Goal: Information Seeking & Learning: Learn about a topic

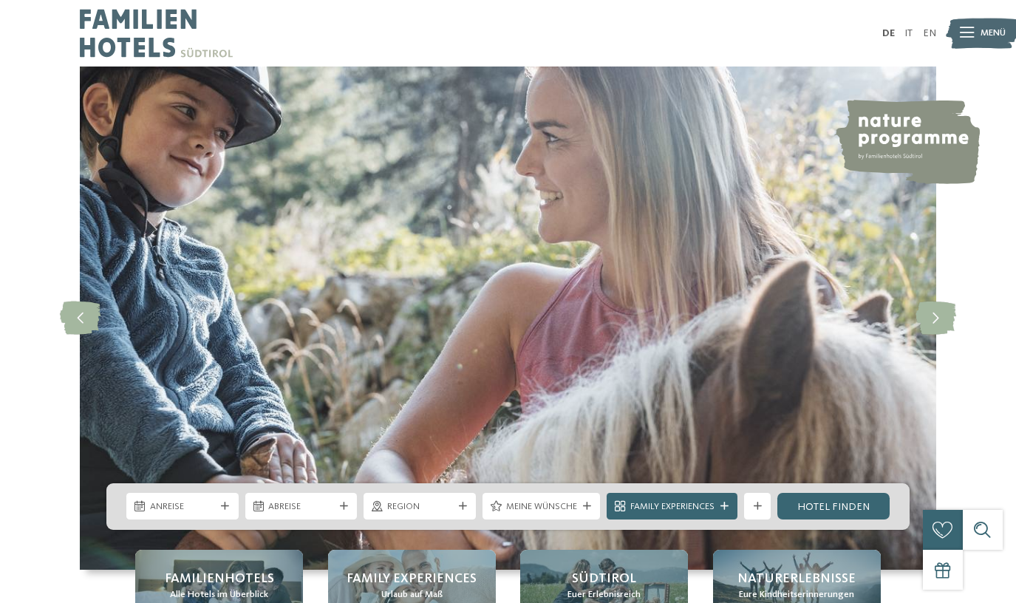
drag, startPoint x: 0, startPoint y: 0, endPoint x: 894, endPoint y: 522, distance: 1035.6
click at [983, 529] on div "Suche" at bounding box center [983, 530] width 40 height 40
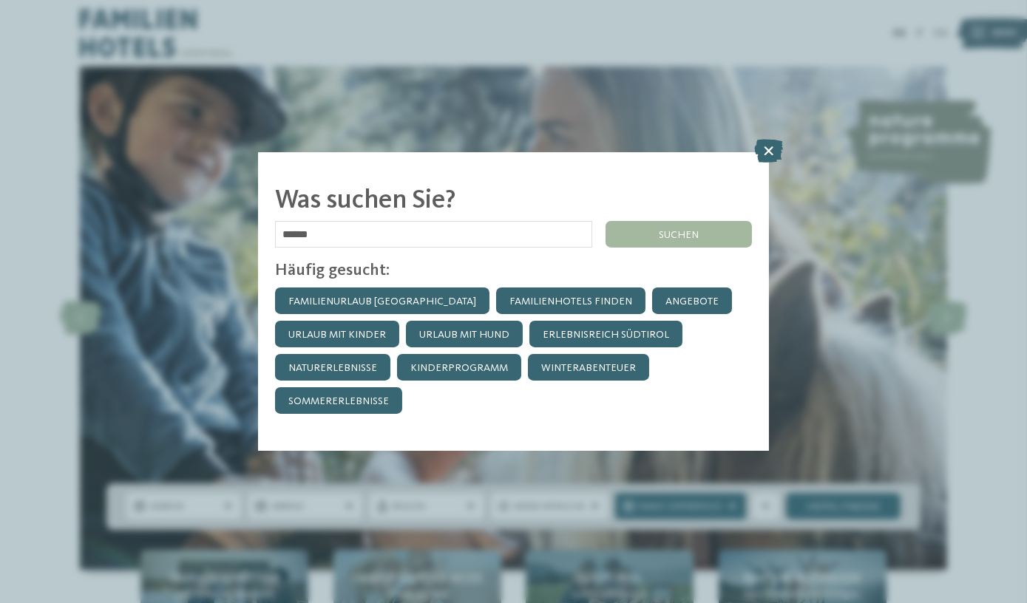
type input "******"
click input "******" at bounding box center [0, 0] width 0 height 0
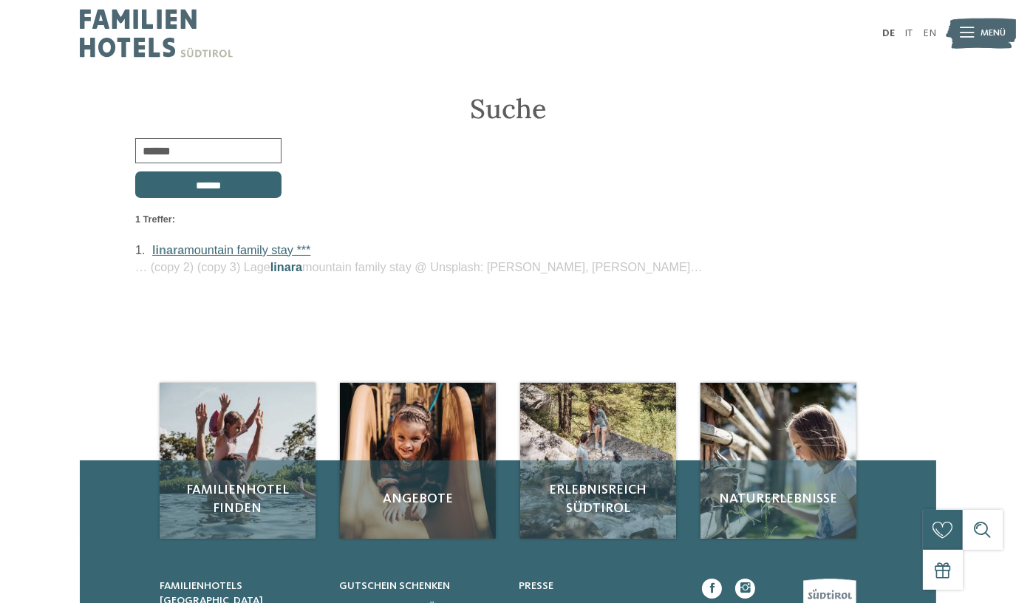
click at [282, 245] on link "linara mountain family stay ***" at bounding box center [231, 249] width 158 height 13
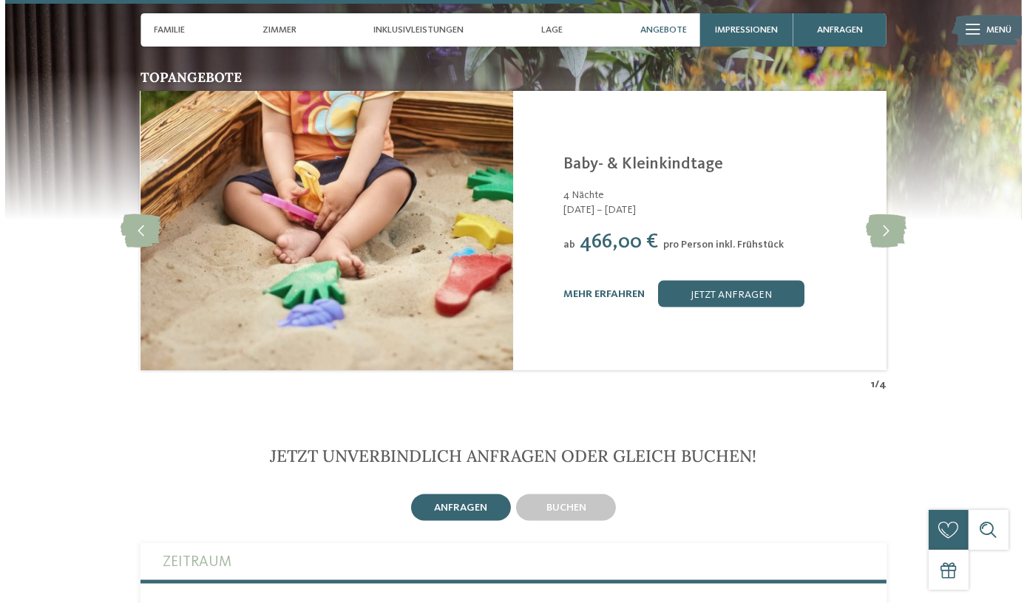
scroll to position [2688, 0]
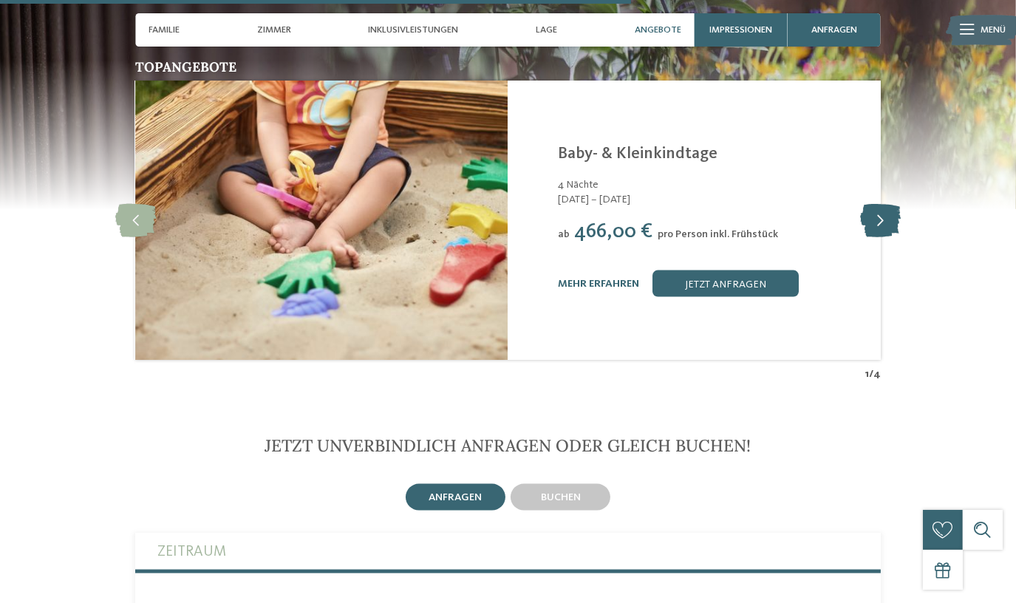
click at [877, 204] on icon at bounding box center [880, 220] width 41 height 33
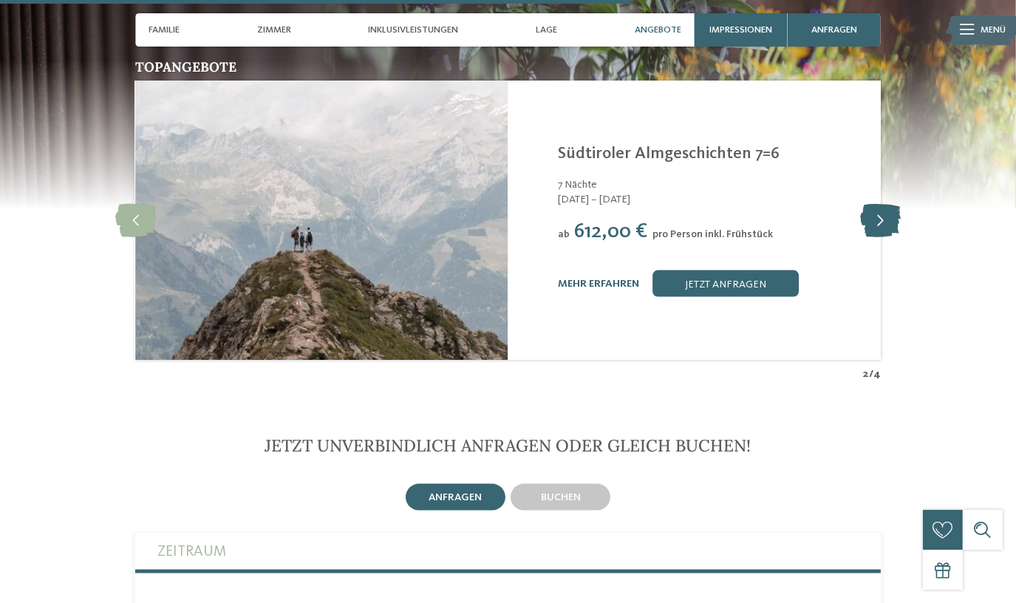
click at [877, 204] on icon at bounding box center [880, 220] width 41 height 33
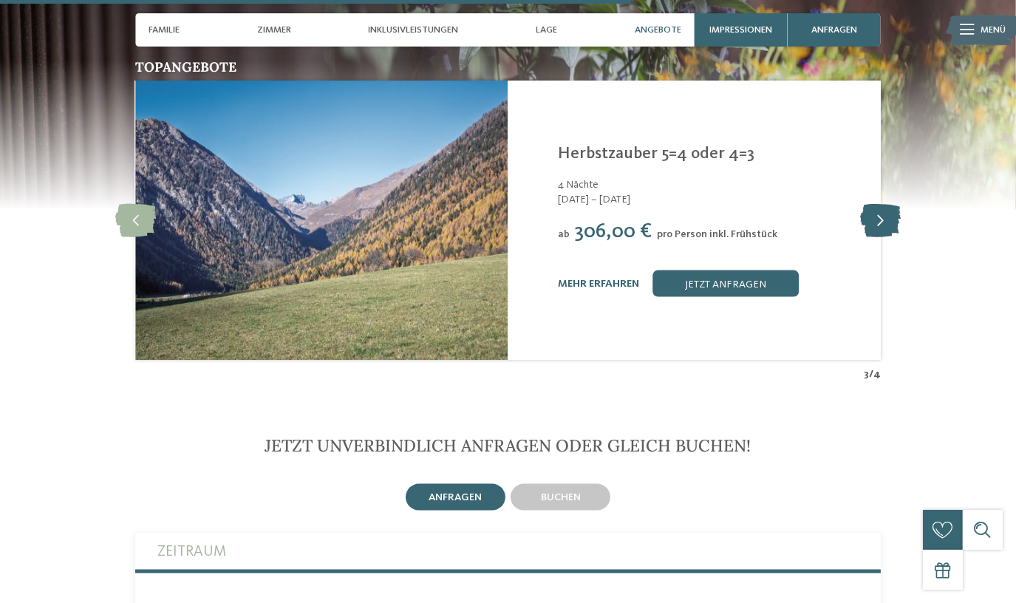
click at [878, 204] on icon at bounding box center [880, 220] width 41 height 33
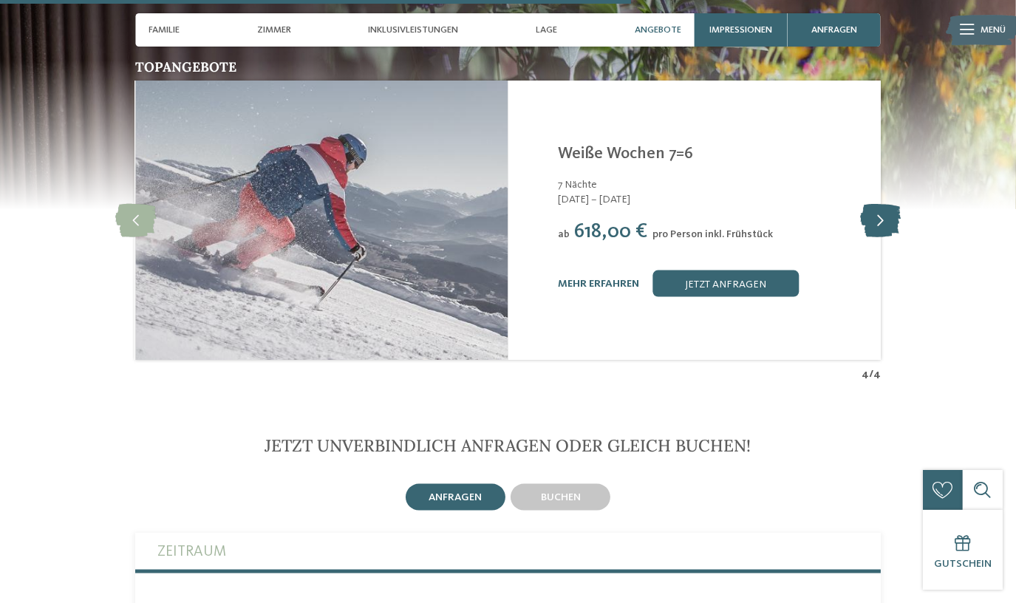
click at [896, 204] on icon at bounding box center [880, 220] width 41 height 33
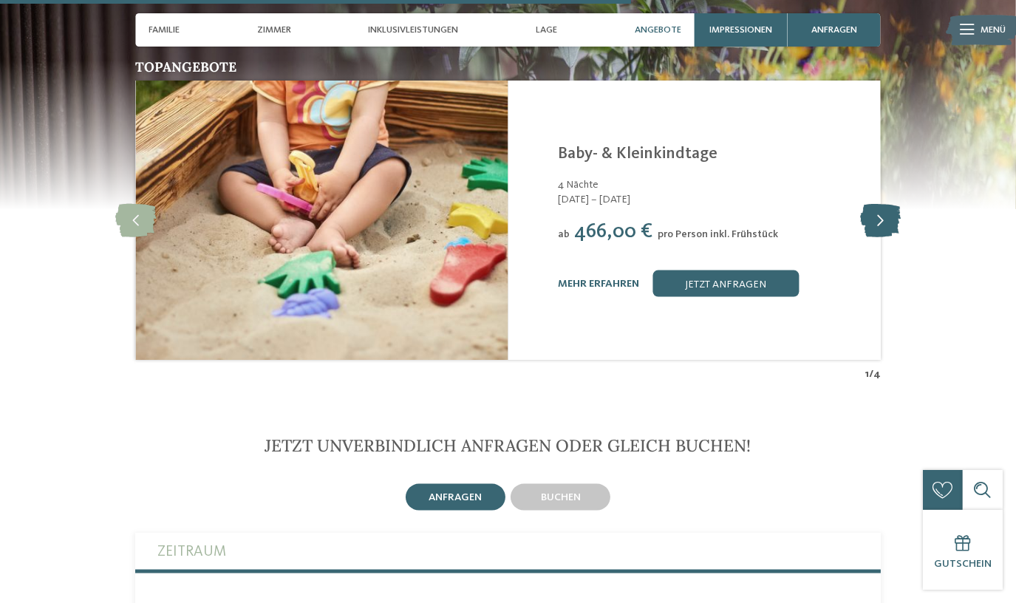
click at [897, 204] on icon at bounding box center [880, 220] width 41 height 33
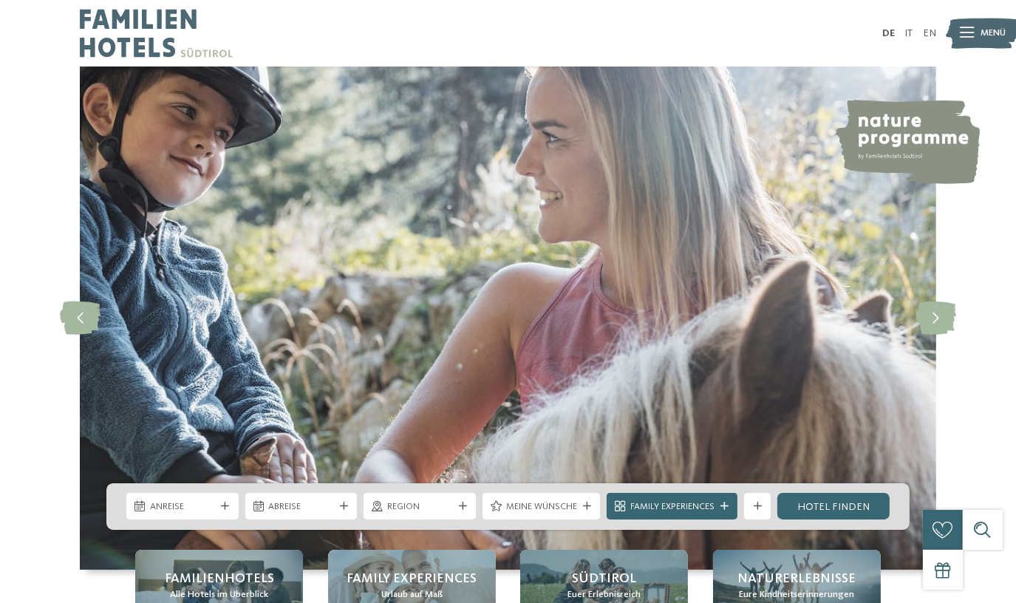
click at [979, 533] on div "Suche" at bounding box center [983, 530] width 40 height 40
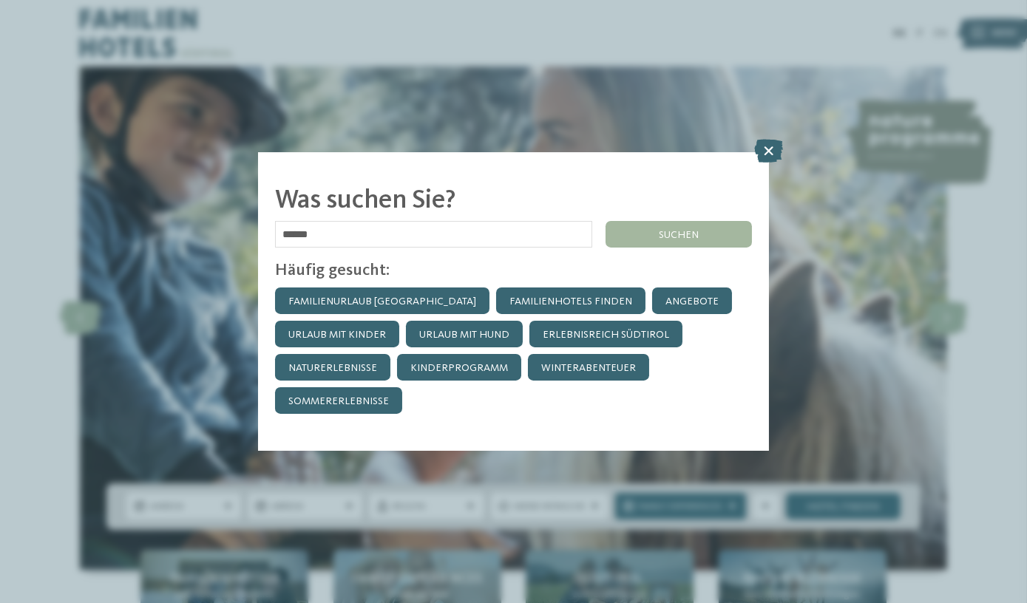
type input "******"
click input "******" at bounding box center [0, 0] width 0 height 0
click at [642, 236] on div "suchen" at bounding box center [678, 234] width 146 height 27
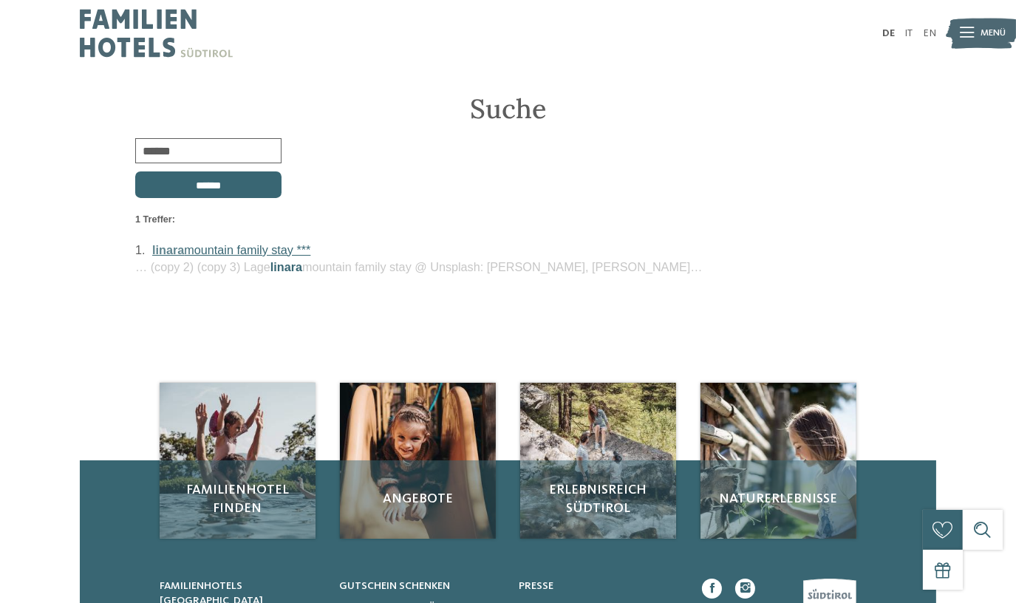
click at [256, 246] on link "linara mountain family stay ***" at bounding box center [231, 249] width 158 height 13
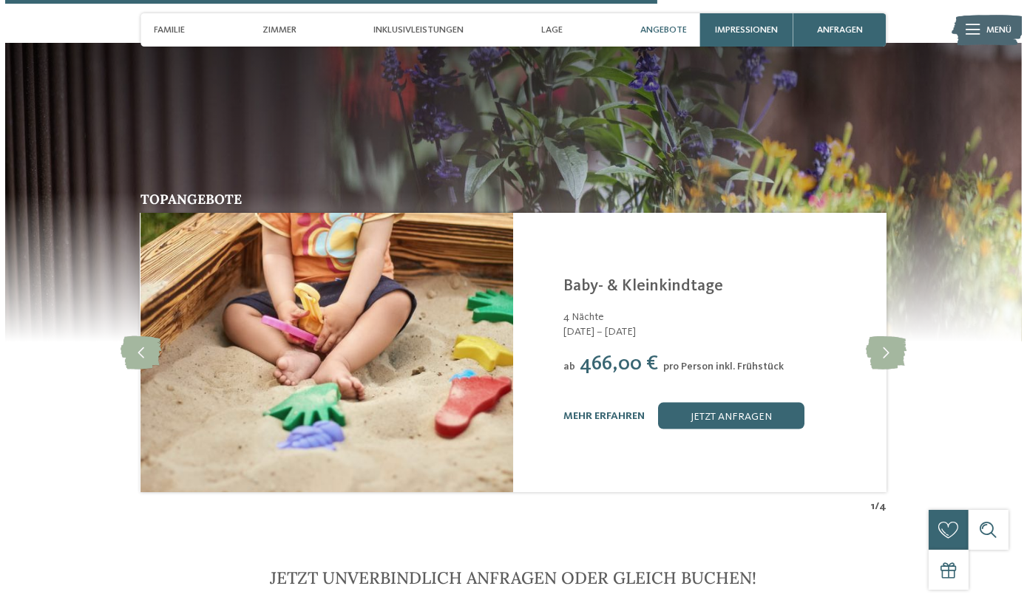
scroll to position [2553, 0]
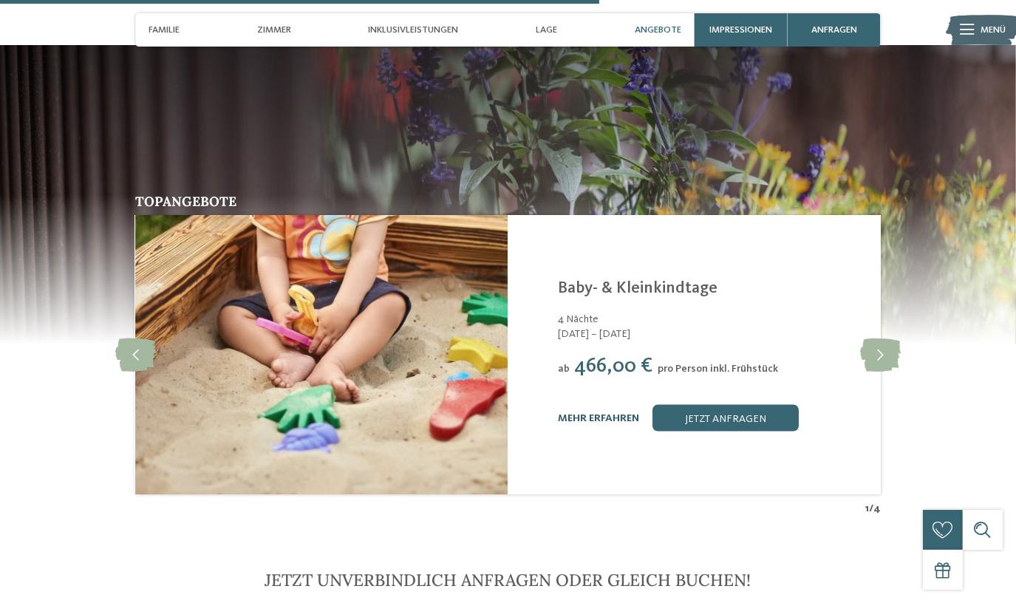
click at [612, 413] on link "mehr erfahren" at bounding box center [598, 418] width 81 height 10
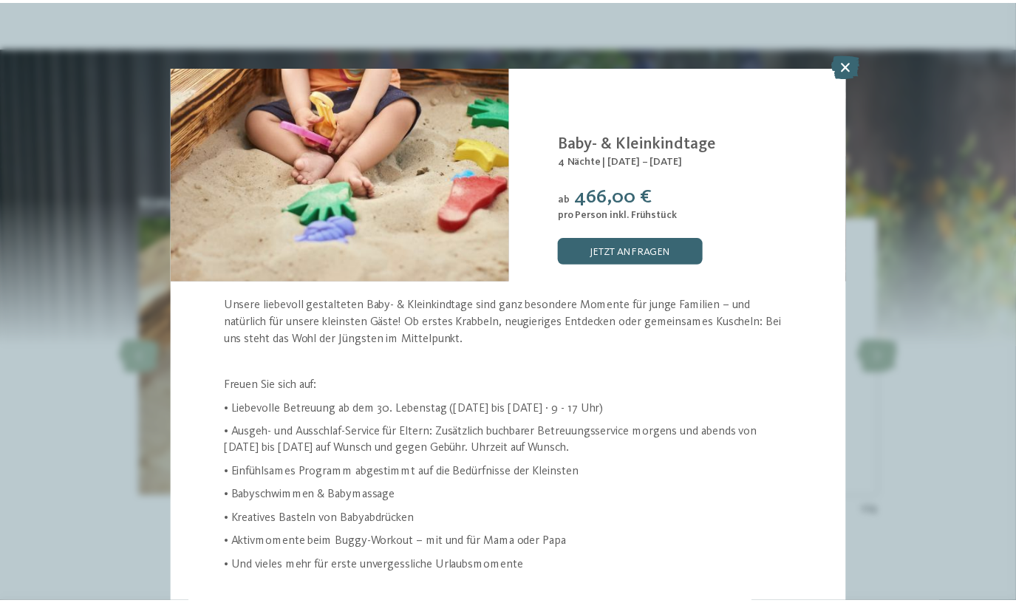
scroll to position [44, 0]
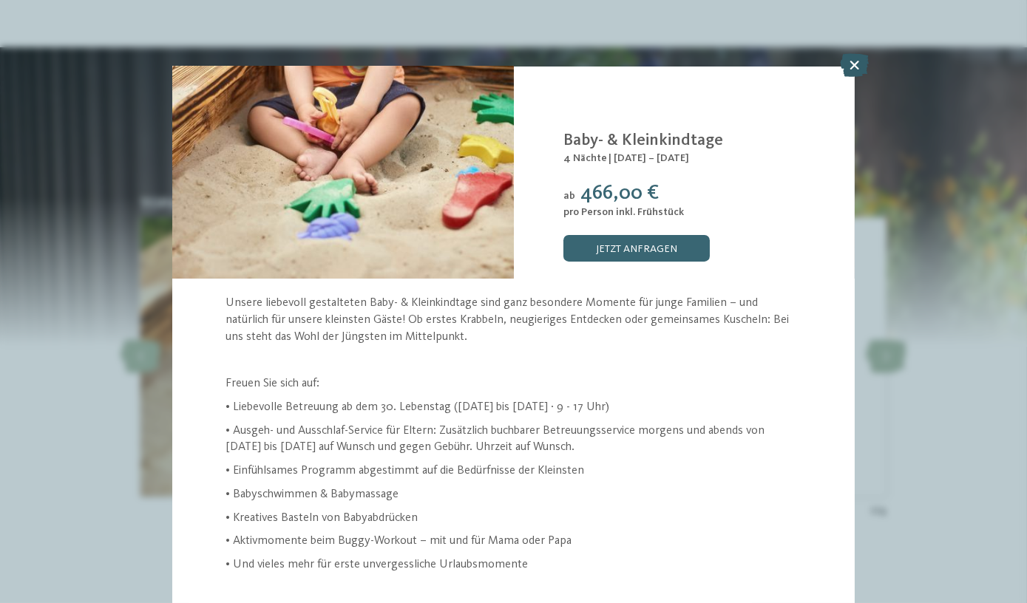
click at [854, 66] on icon at bounding box center [854, 65] width 29 height 24
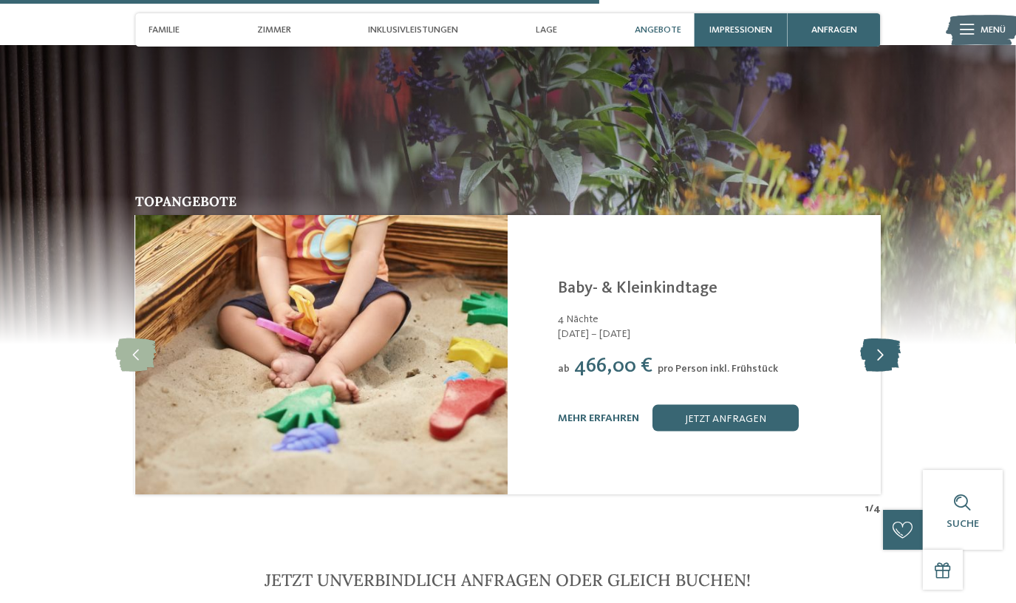
click at [884, 339] on icon at bounding box center [880, 355] width 41 height 33
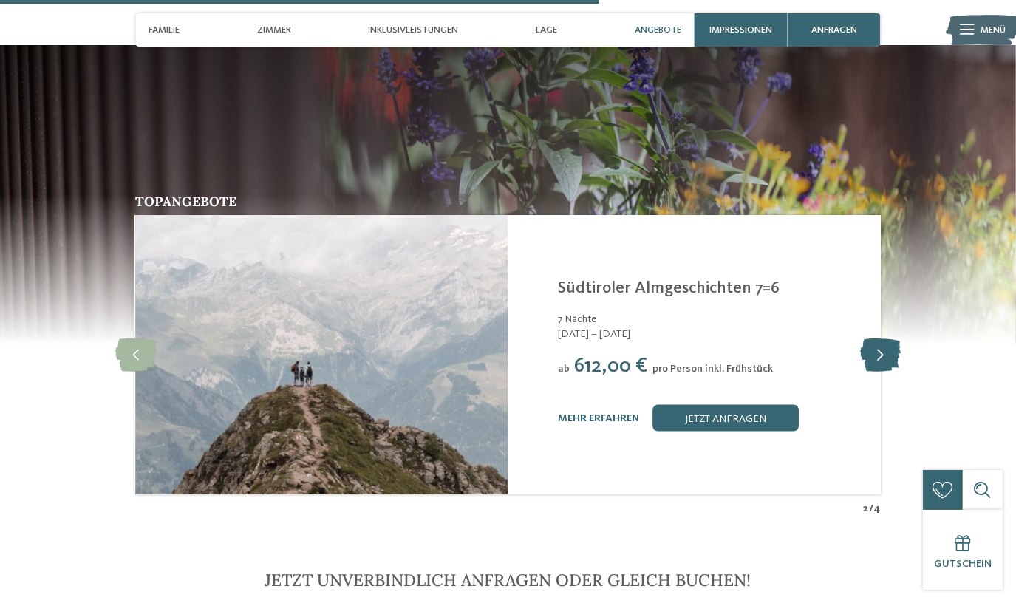
click at [881, 339] on icon at bounding box center [880, 355] width 41 height 33
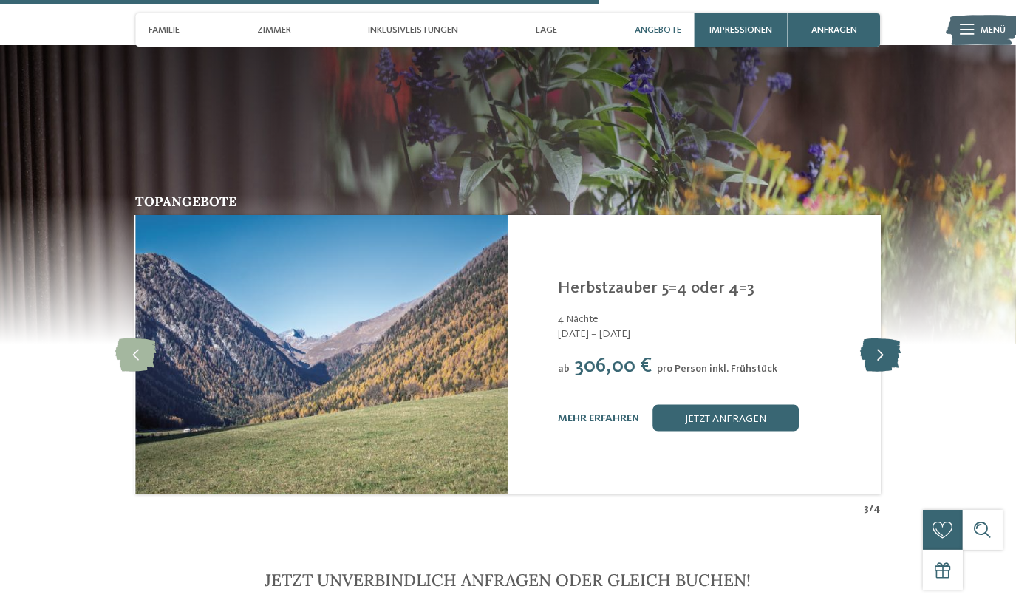
click at [883, 339] on icon at bounding box center [880, 355] width 41 height 33
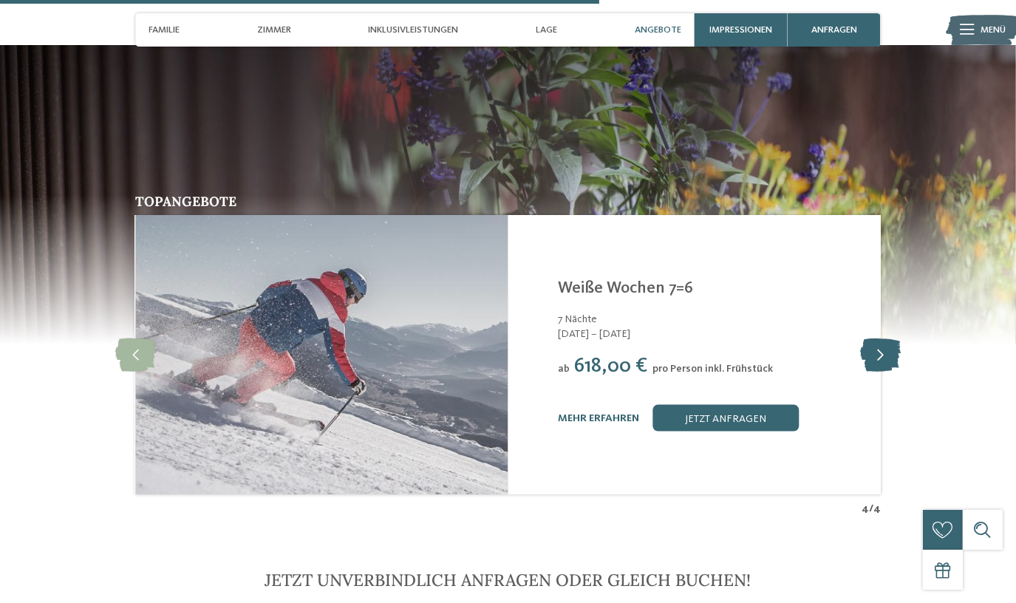
click at [883, 339] on icon at bounding box center [880, 355] width 41 height 33
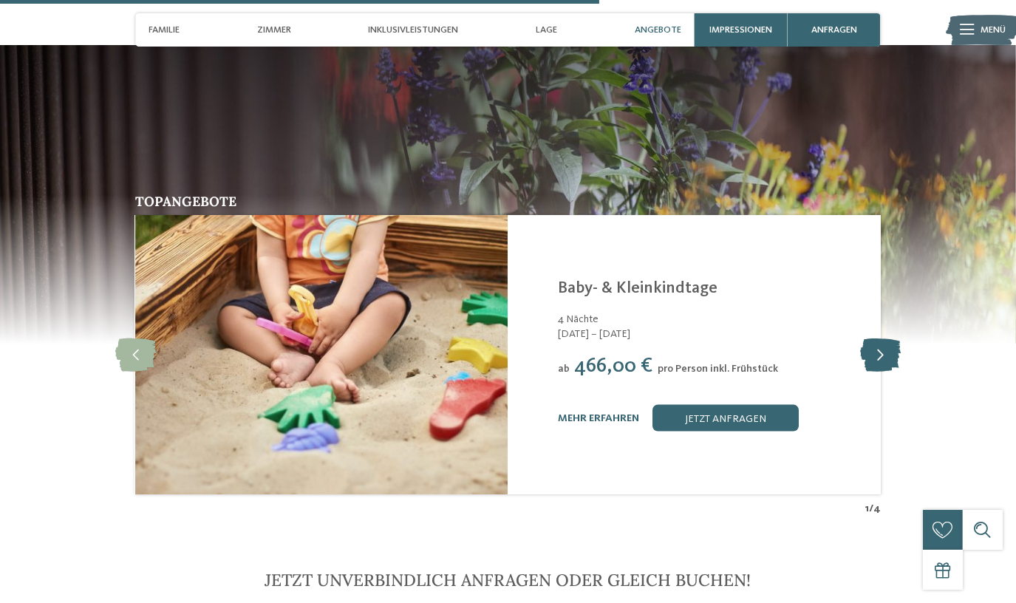
click at [883, 339] on icon at bounding box center [880, 355] width 41 height 33
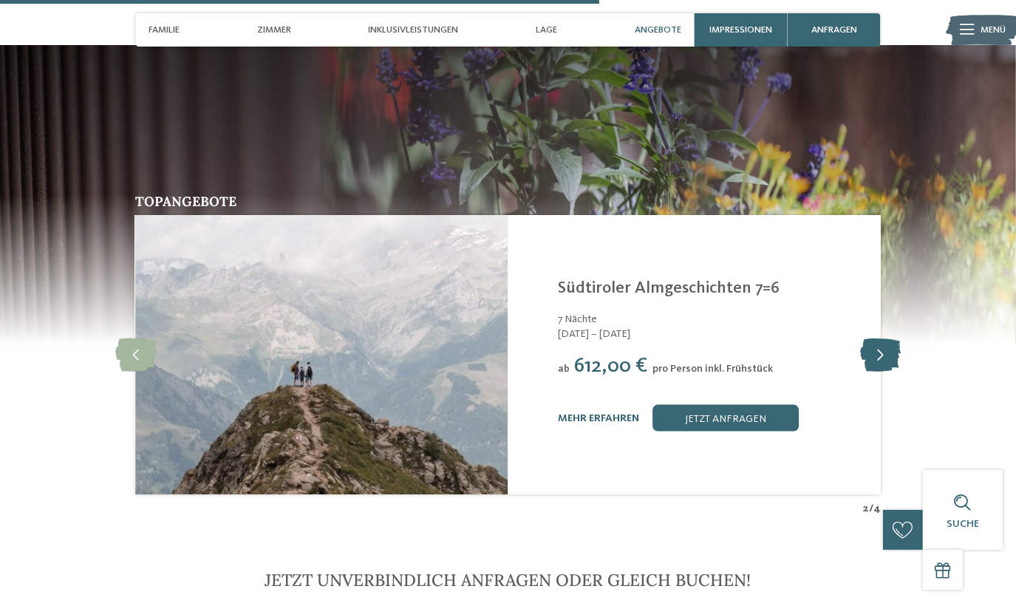
click at [883, 339] on icon at bounding box center [880, 355] width 41 height 33
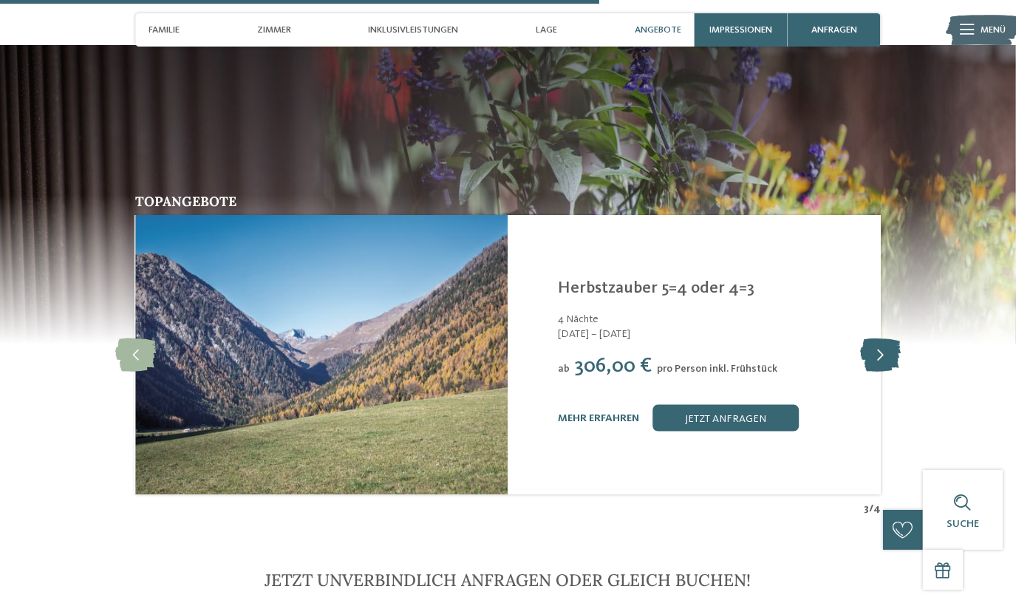
click at [883, 339] on icon at bounding box center [880, 355] width 41 height 33
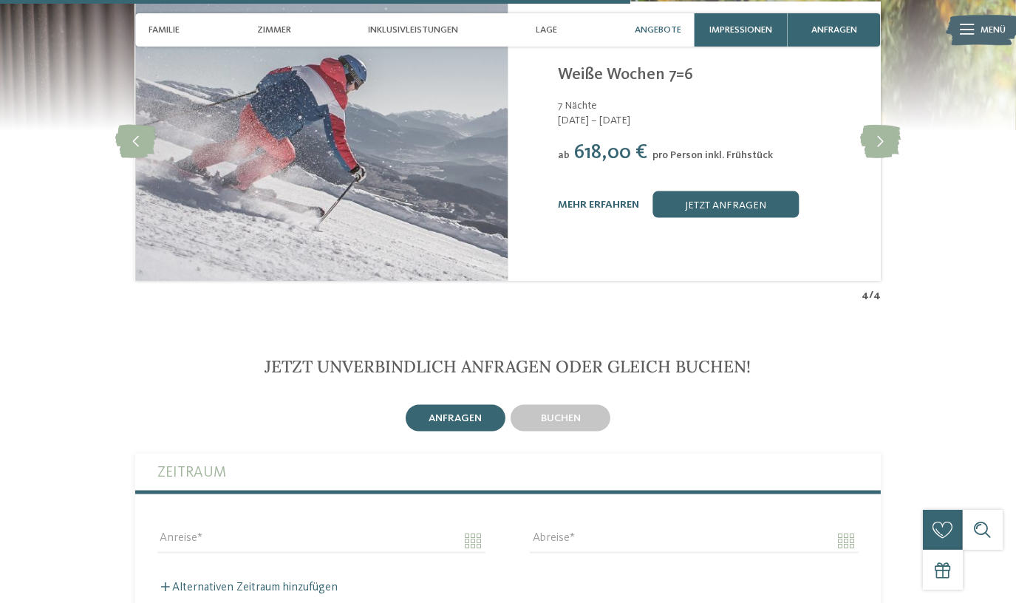
scroll to position [2768, 0]
click at [873, 124] on icon at bounding box center [880, 140] width 41 height 33
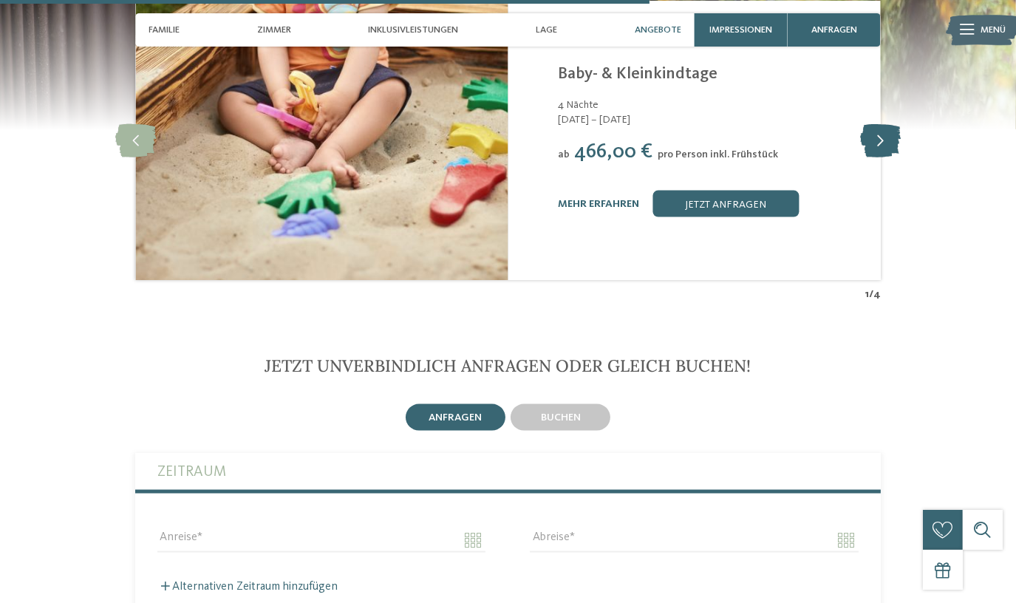
click at [873, 124] on icon at bounding box center [880, 140] width 41 height 33
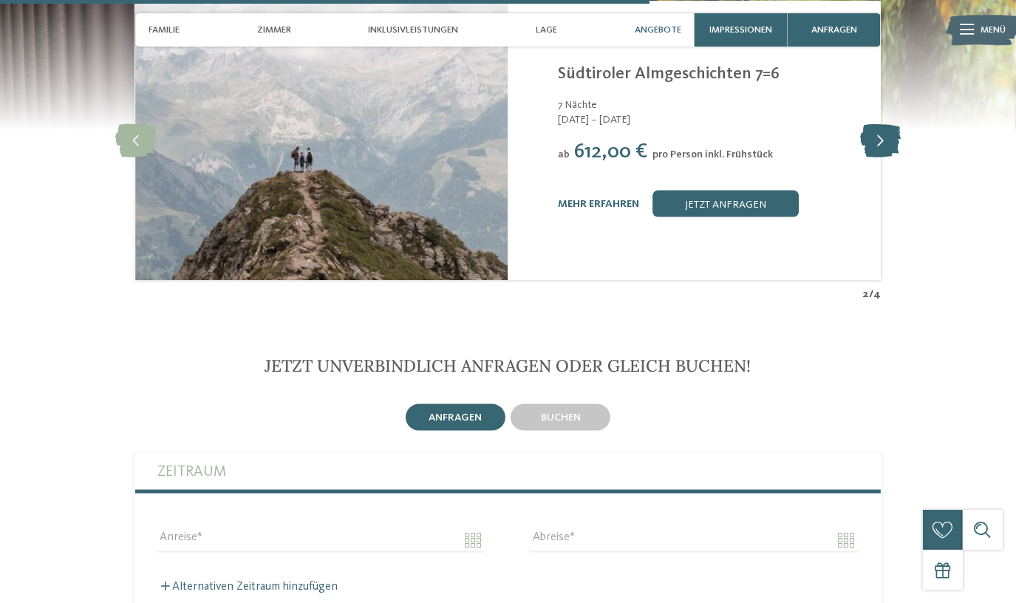
click at [873, 124] on icon at bounding box center [880, 140] width 41 height 33
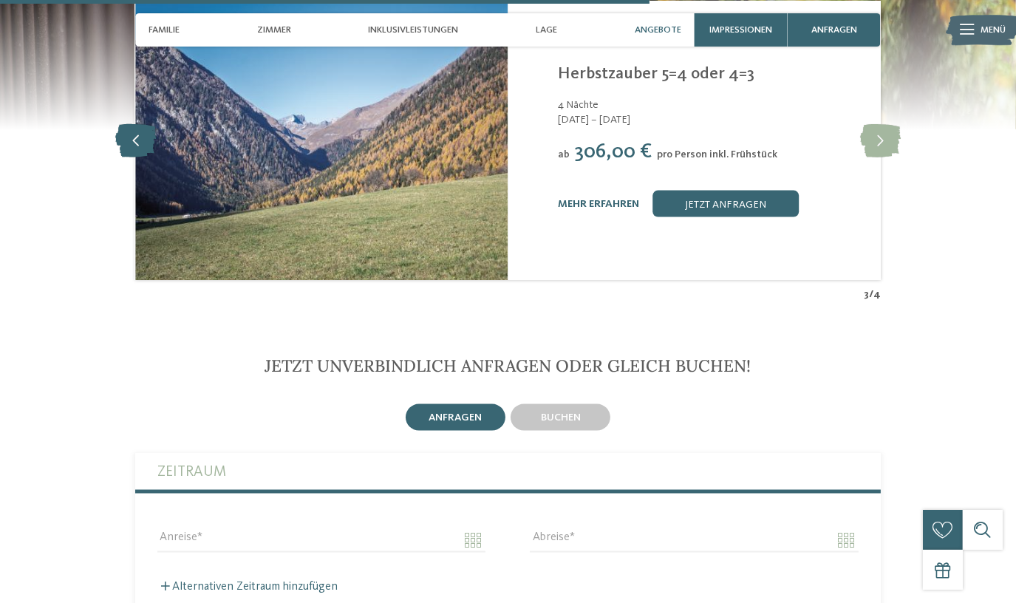
click at [145, 124] on icon at bounding box center [135, 140] width 41 height 33
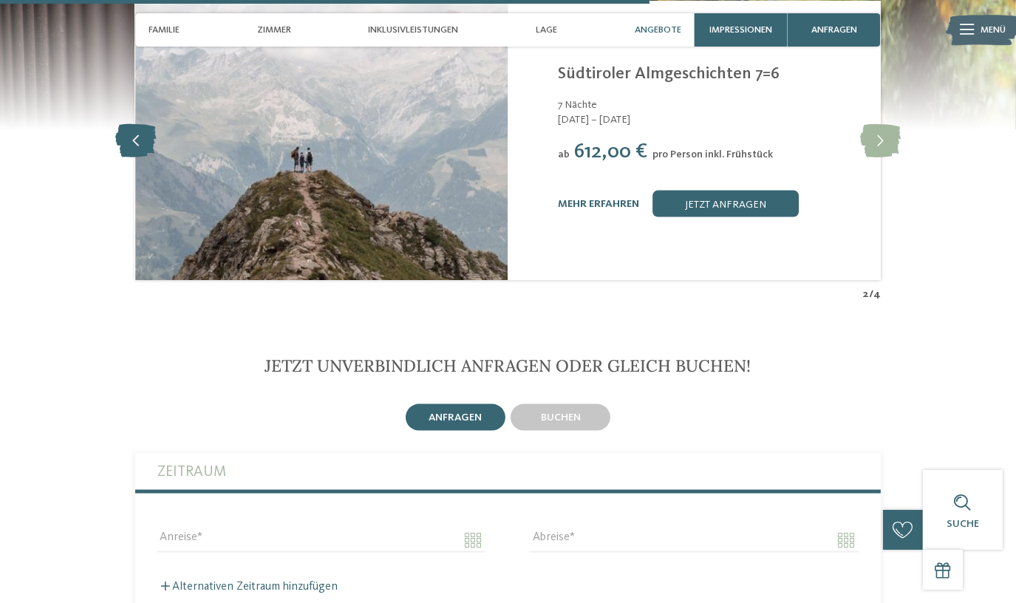
click at [145, 124] on icon at bounding box center [135, 140] width 41 height 33
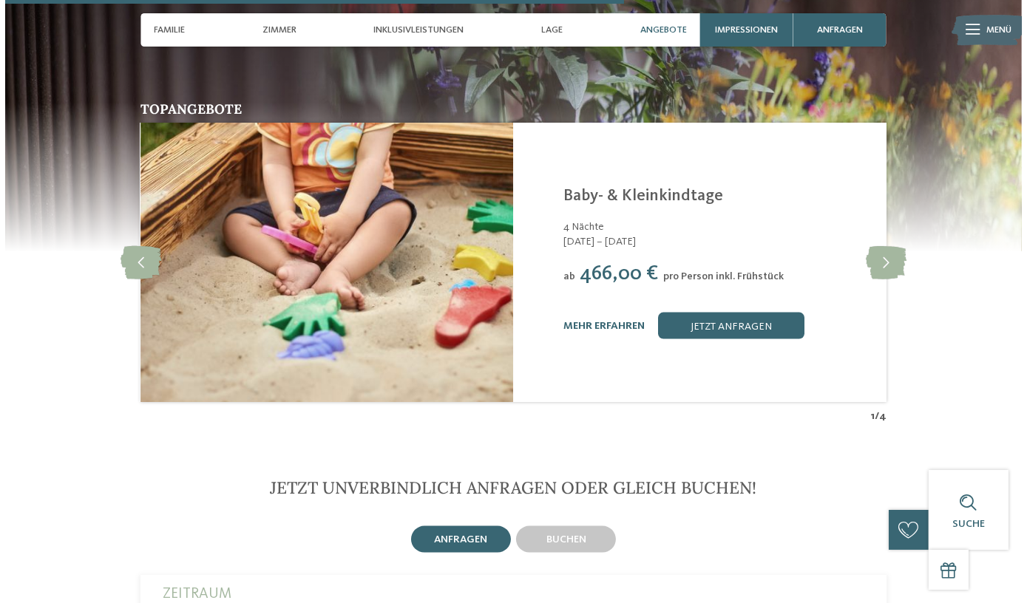
scroll to position [2633, 0]
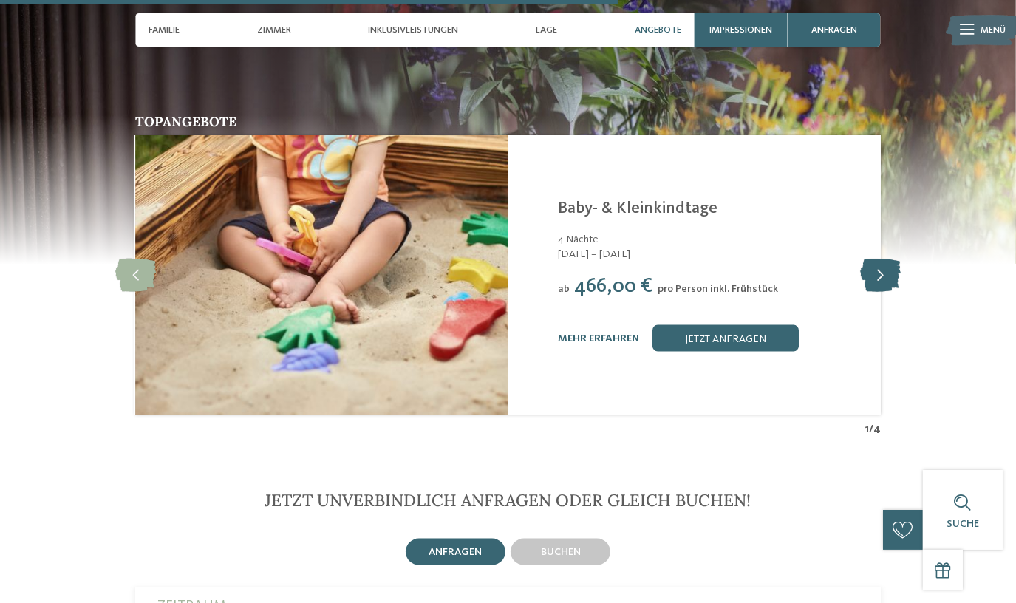
click at [892, 259] on icon at bounding box center [880, 275] width 41 height 33
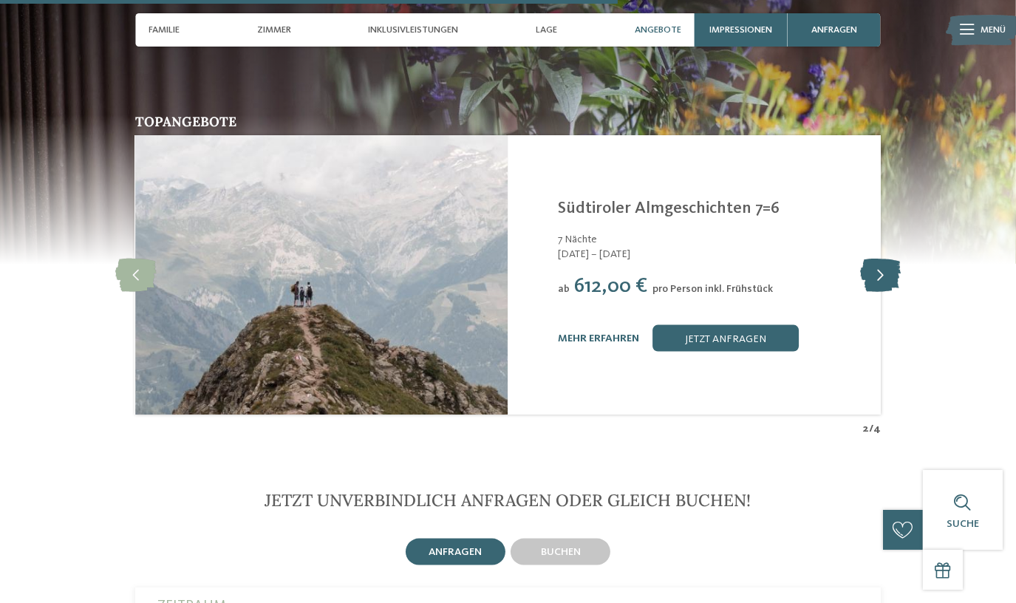
click at [892, 259] on icon at bounding box center [880, 275] width 41 height 33
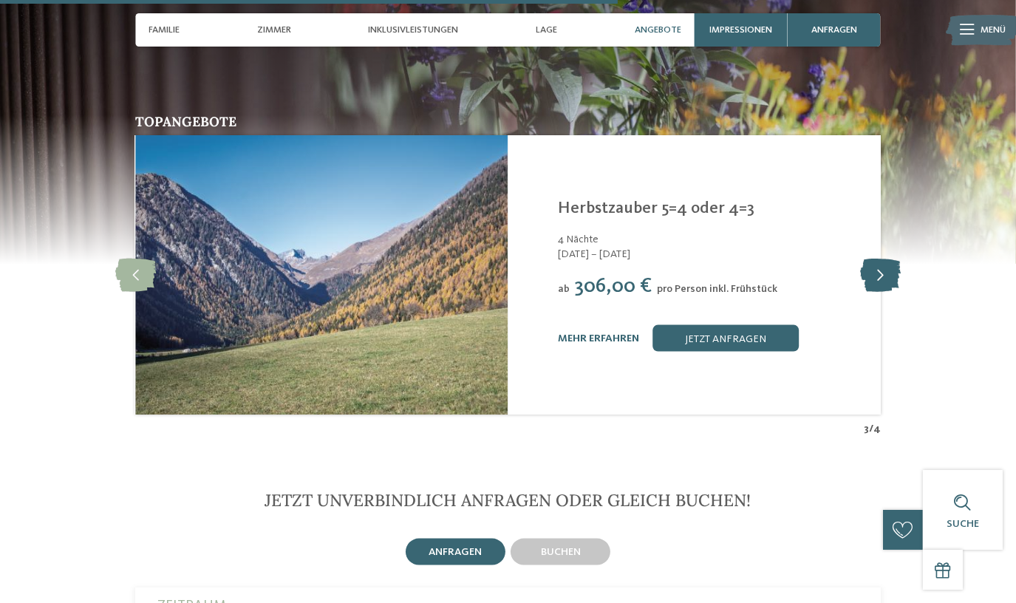
click at [892, 259] on icon at bounding box center [880, 275] width 41 height 33
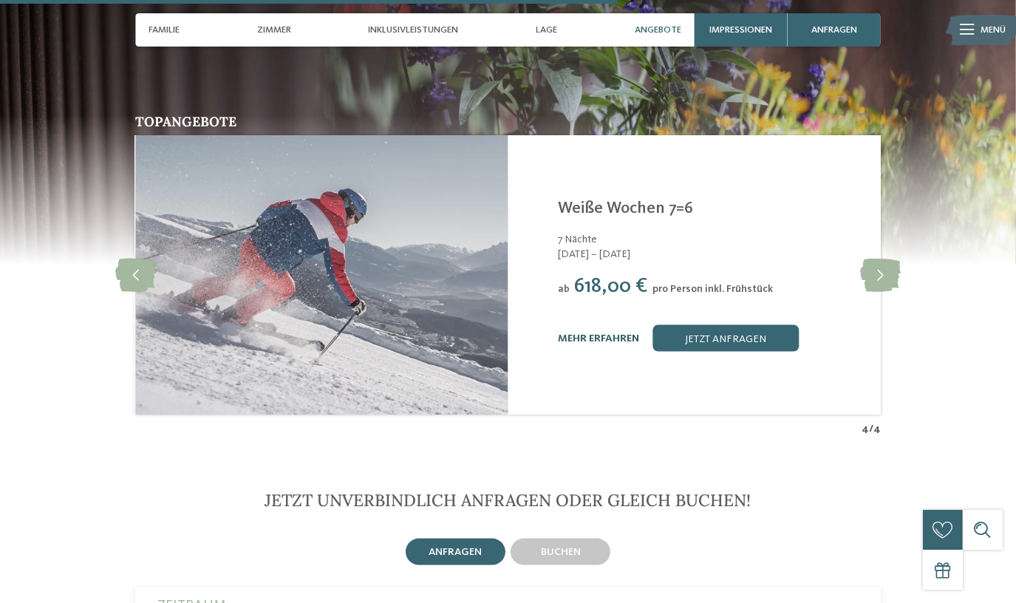
click at [588, 333] on link "mehr erfahren" at bounding box center [598, 338] width 81 height 10
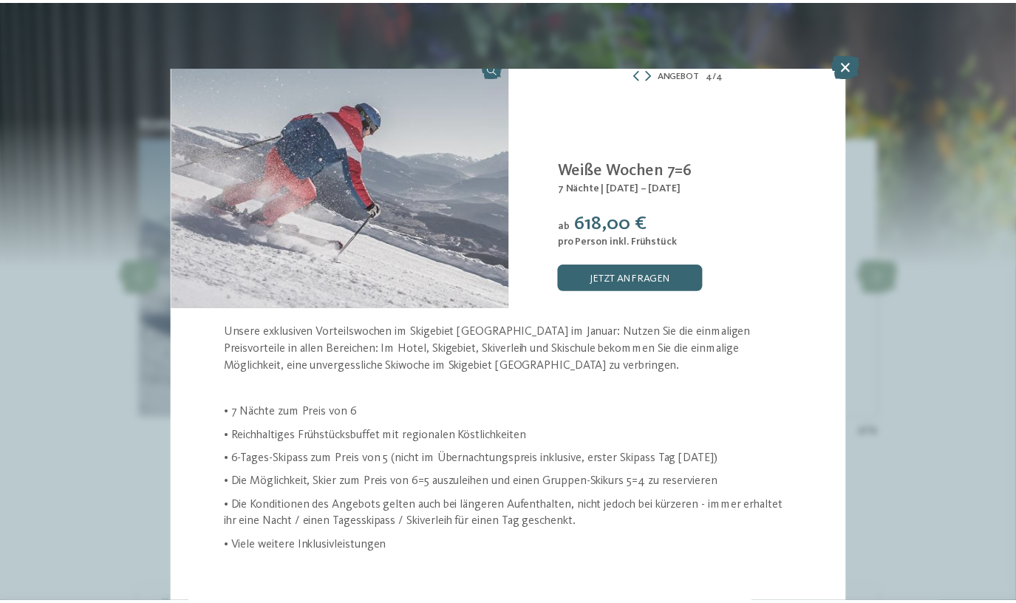
scroll to position [13, 0]
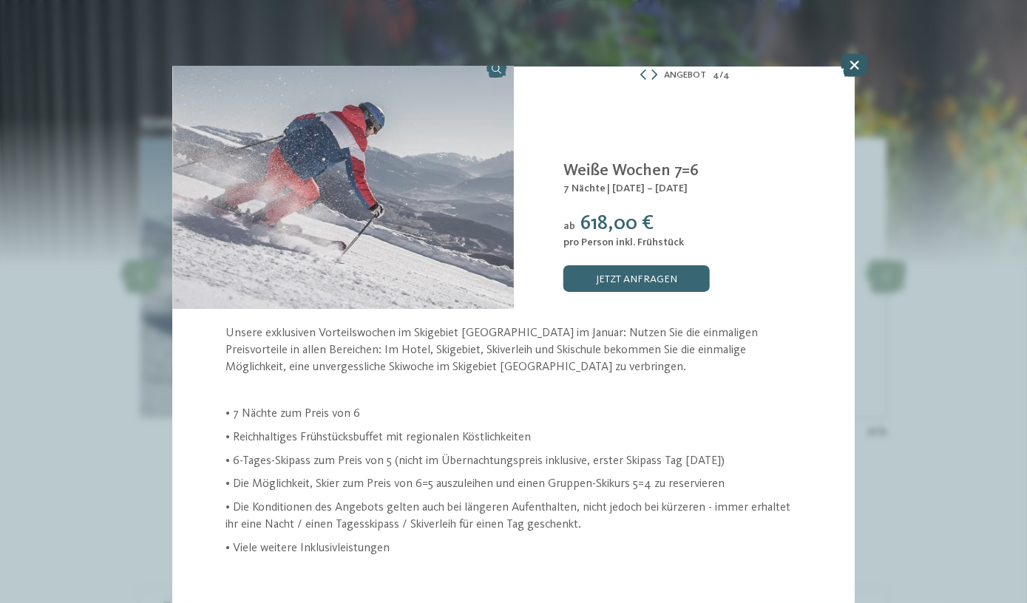
click at [857, 70] on icon at bounding box center [854, 65] width 29 height 24
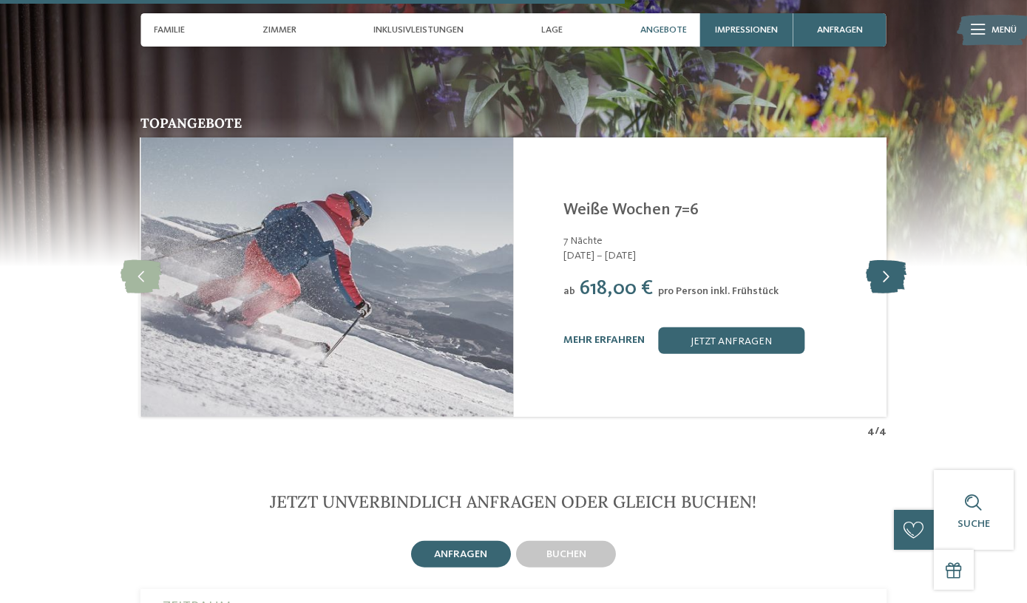
scroll to position [28, 0]
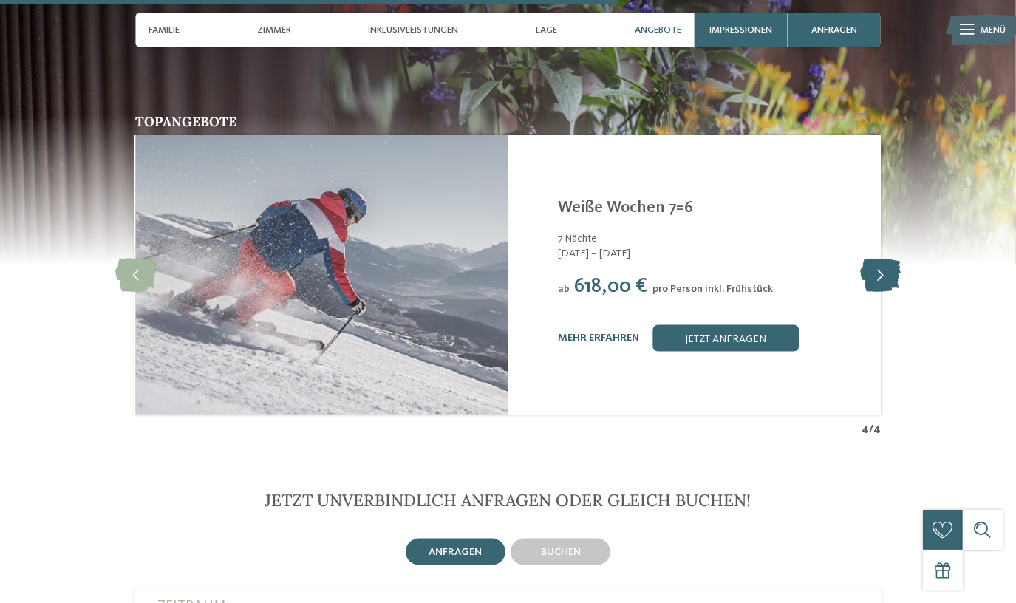
click at [883, 259] on icon at bounding box center [880, 275] width 41 height 33
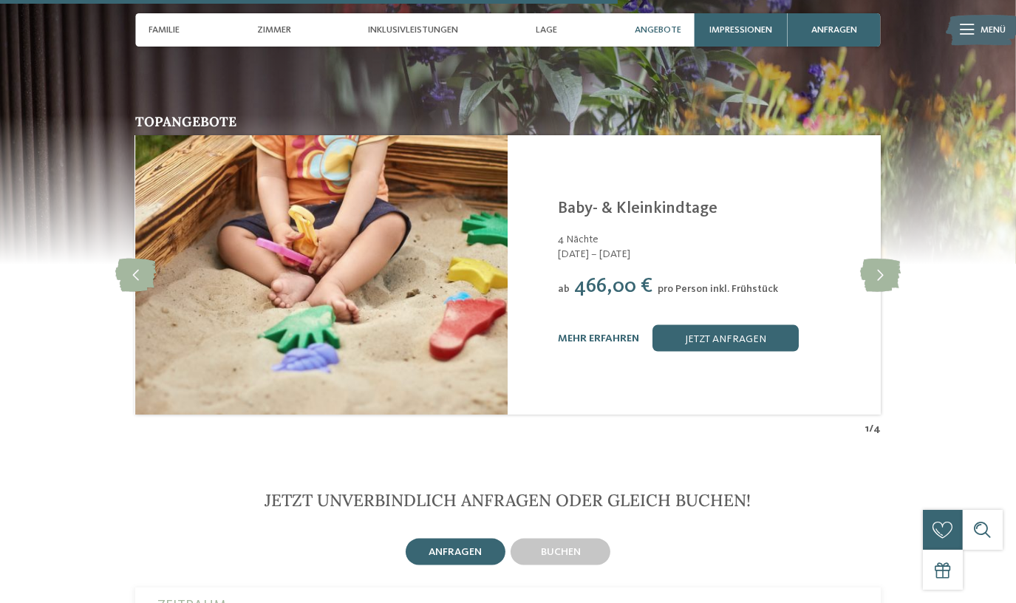
click at [577, 325] on div "mehr erfahren jetzt anfragen" at bounding box center [711, 338] width 306 height 27
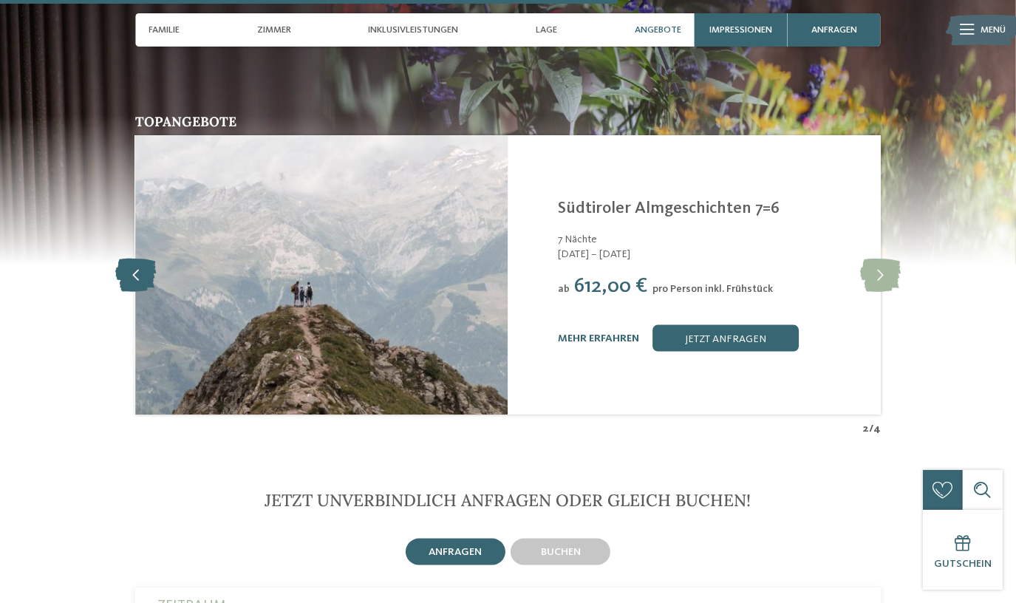
click at [127, 259] on icon at bounding box center [135, 275] width 41 height 33
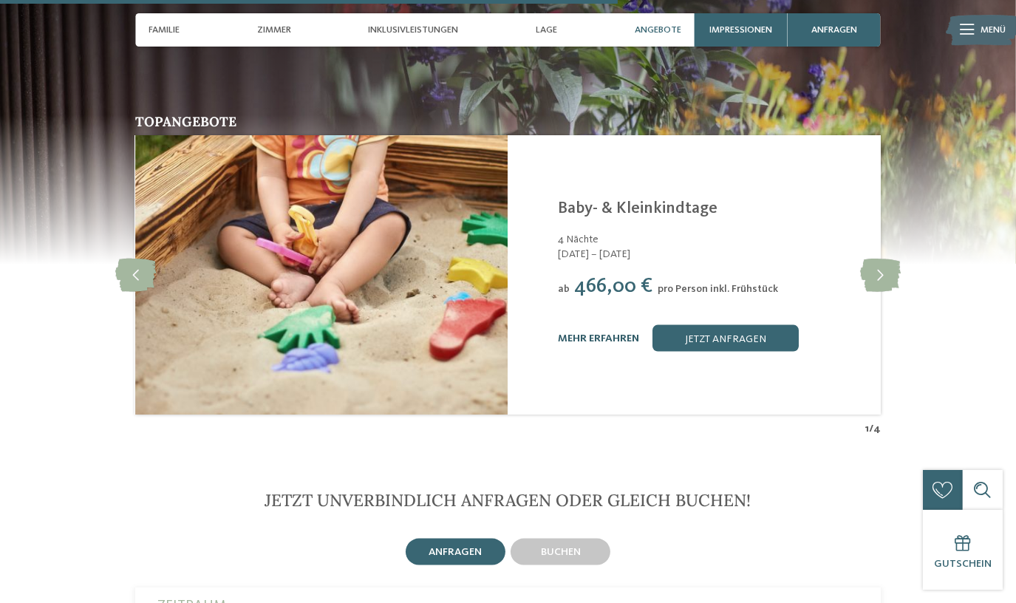
click at [586, 333] on link "mehr erfahren" at bounding box center [598, 338] width 81 height 10
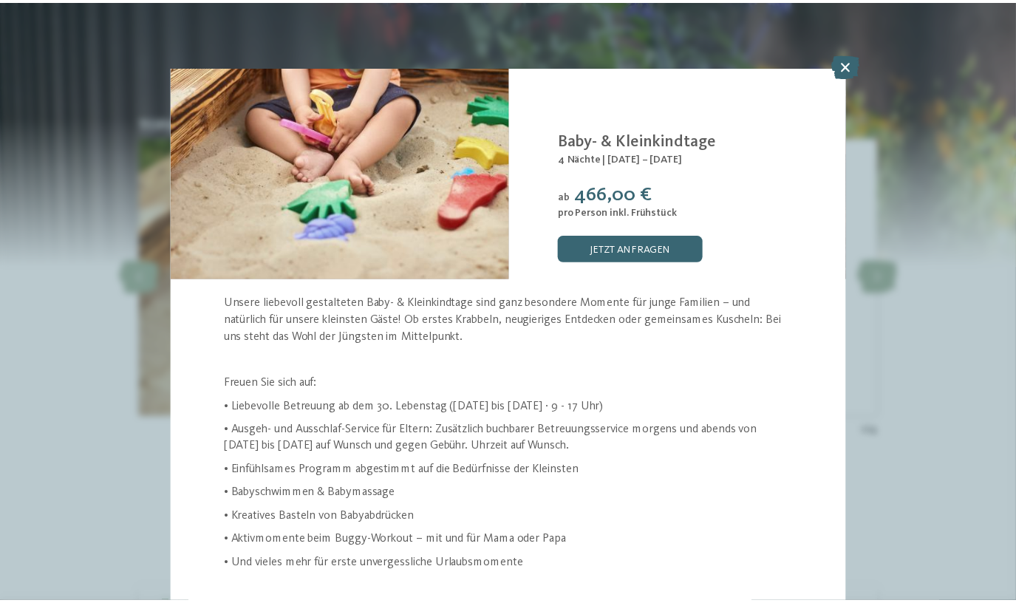
scroll to position [44, 0]
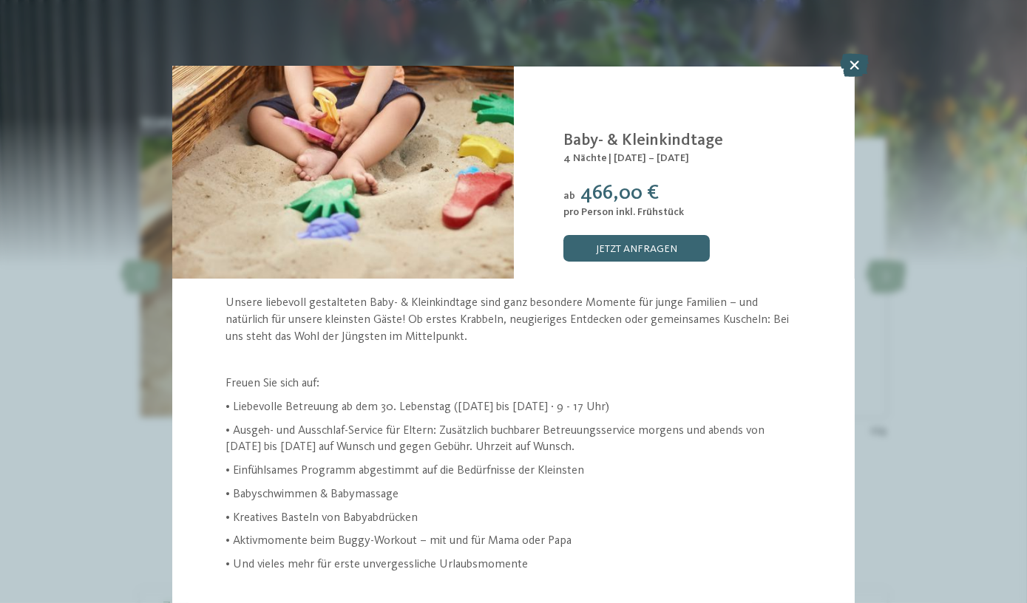
click at [857, 67] on icon at bounding box center [854, 65] width 29 height 24
